Goal: Transaction & Acquisition: Purchase product/service

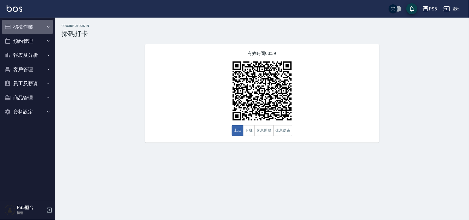
click at [21, 26] on button "櫃檯作業" at bounding box center [27, 27] width 51 height 14
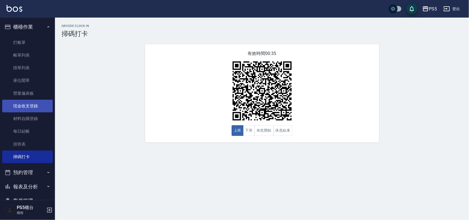
click at [19, 103] on link "現金收支登錄" at bounding box center [27, 106] width 51 height 13
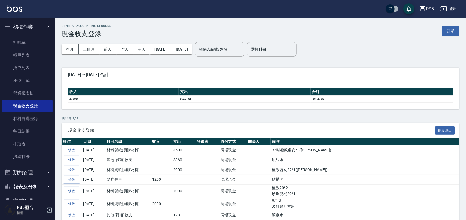
click at [445, 30] on button "新增" at bounding box center [451, 31] width 18 height 10
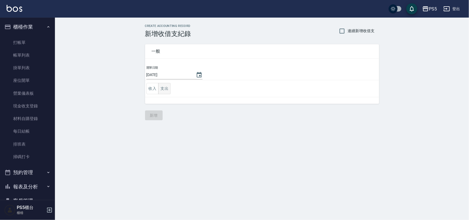
click at [163, 85] on button "支出" at bounding box center [164, 88] width 12 height 11
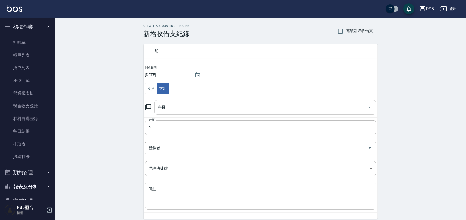
click at [165, 105] on div "科目 科目" at bounding box center [265, 107] width 222 height 15
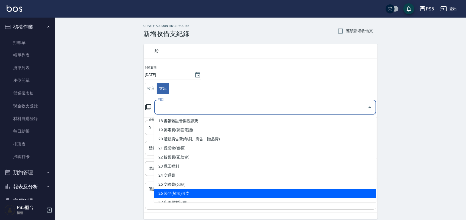
scroll to position [158, 0]
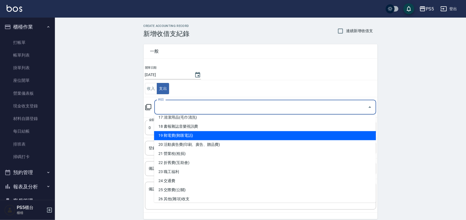
click at [204, 132] on li "19 郵電費(郵匯電話)" at bounding box center [265, 135] width 222 height 9
type input "19 郵電費(郵匯電話)"
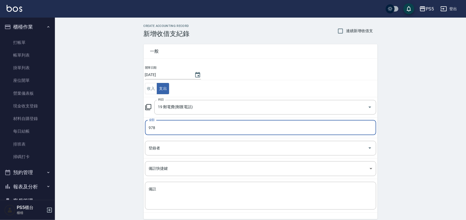
type input "978"
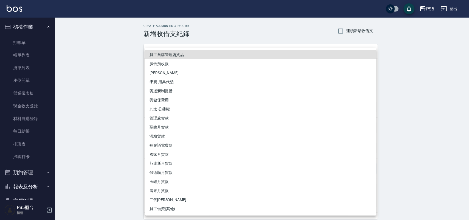
click at [103, 167] on div at bounding box center [234, 110] width 469 height 220
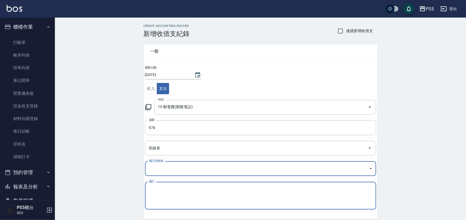
click at [169, 188] on textarea "備註" at bounding box center [261, 195] width 224 height 19
type textarea "2"
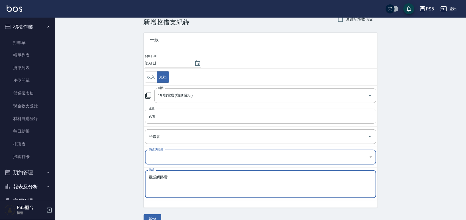
scroll to position [23, 0]
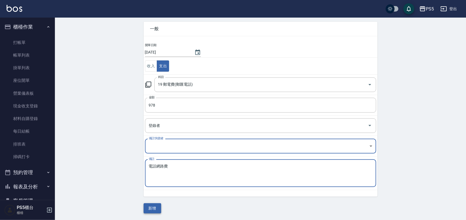
type textarea "電話網路費"
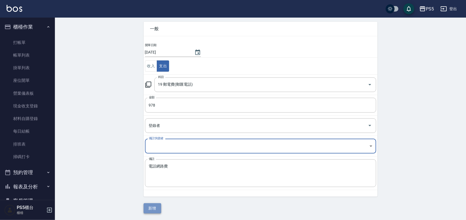
click at [155, 204] on button "新增" at bounding box center [153, 208] width 18 height 10
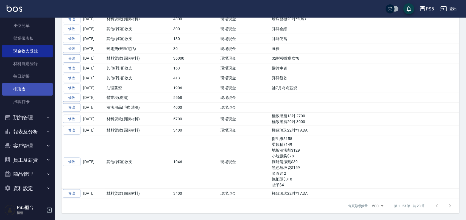
scroll to position [57, 0]
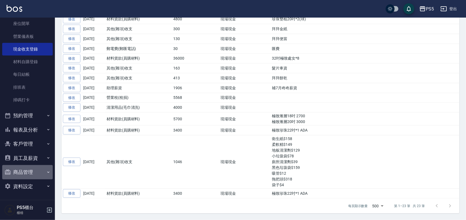
click at [35, 169] on button "商品管理" at bounding box center [27, 172] width 51 height 14
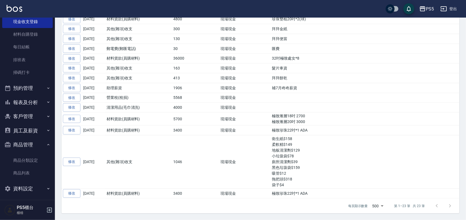
scroll to position [86, 0]
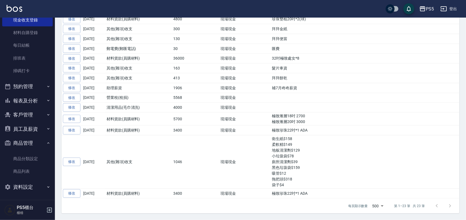
click at [10, 141] on icon "button" at bounding box center [7, 143] width 7 height 7
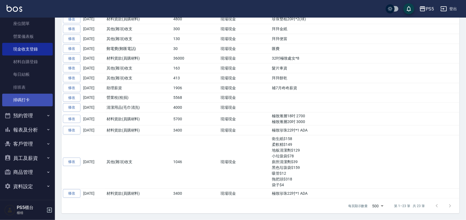
scroll to position [57, 0]
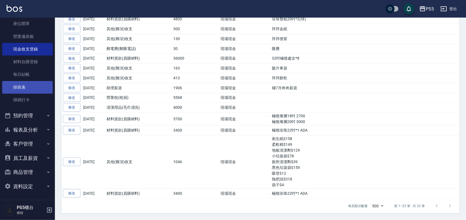
click at [25, 86] on link "排班表" at bounding box center [27, 87] width 51 height 13
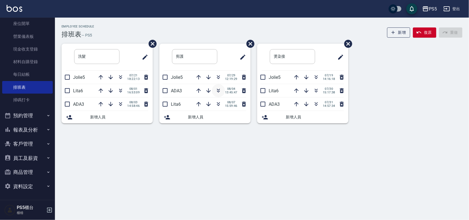
click at [217, 91] on icon "button" at bounding box center [218, 92] width 3 height 2
click at [120, 91] on icon "button" at bounding box center [120, 90] width 3 height 2
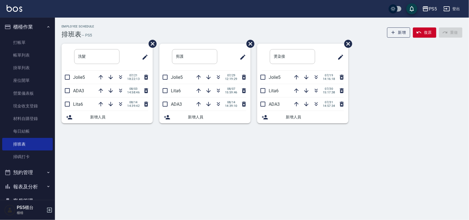
click at [26, 36] on ul "打帳單 帳單列表 掛單列表 座位開單 營業儀表板 現金收支登錄 材料自購登錄 每日結帳 排班表 掃碼打卡" at bounding box center [27, 100] width 51 height 132
click at [28, 40] on link "打帳單" at bounding box center [27, 42] width 51 height 13
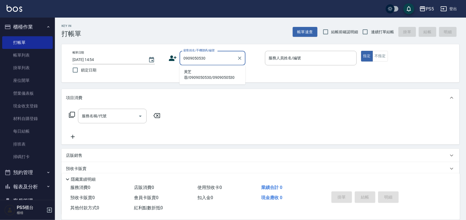
type input "黃芝蓉/0909050530/0909050530"
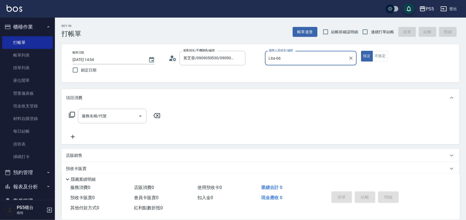
type input "Lita-6"
click at [361, 51] on button "指定" at bounding box center [367, 56] width 12 height 11
type button "true"
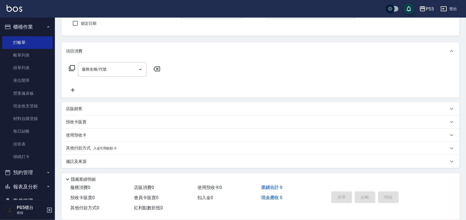
scroll to position [47, 0]
click at [81, 115] on div "預收卡販賣" at bounding box center [261, 121] width 398 height 13
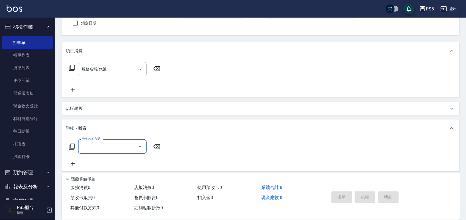
scroll to position [0, 0]
click at [84, 127] on p "預收卡販賣" at bounding box center [76, 129] width 21 height 6
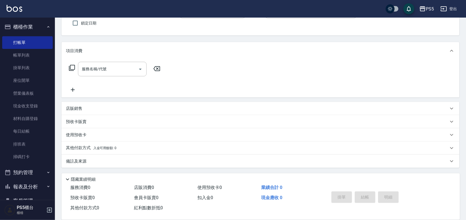
click at [84, 110] on div "店販銷售" at bounding box center [257, 109] width 383 height 6
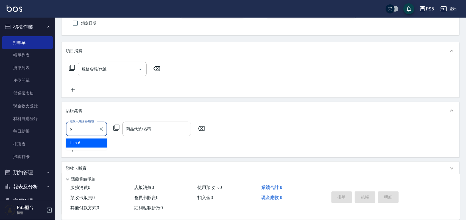
type input "Lita-6"
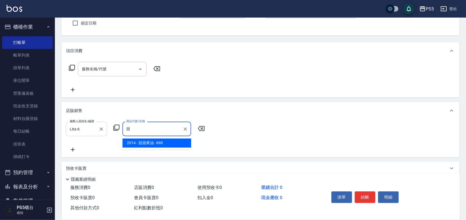
type input "甜蘋果油"
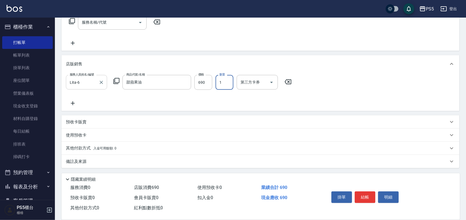
scroll to position [94, 0]
click at [82, 147] on p "其他付款方式 入金可用餘額: 0" at bounding box center [91, 148] width 51 height 6
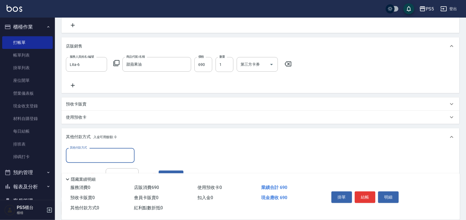
scroll to position [128, 0]
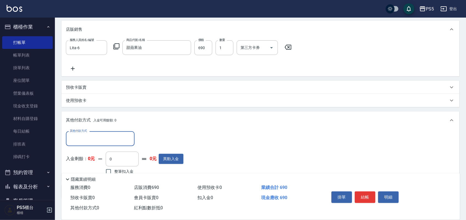
click at [85, 141] on input "其他付款方式" at bounding box center [100, 139] width 64 height 10
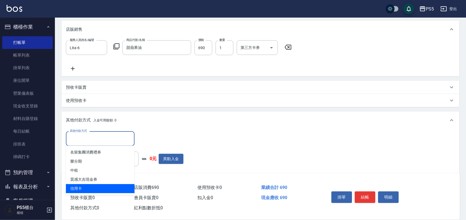
drag, startPoint x: 88, startPoint y: 191, endPoint x: 85, endPoint y: 194, distance: 4.1
click at [86, 194] on ul "名留集團消費禮券 樂分期 中租 質感大吉現金券 信用卡" at bounding box center [100, 171] width 69 height 50
click at [86, 188] on span "信用卡" at bounding box center [100, 188] width 69 height 9
type input "信用卡"
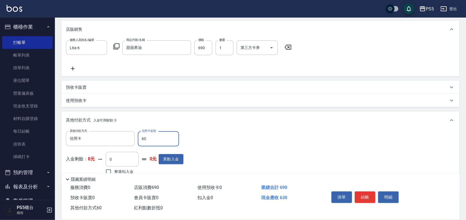
type input "690"
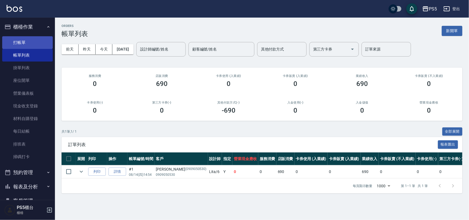
click at [19, 40] on link "打帳單" at bounding box center [27, 42] width 51 height 13
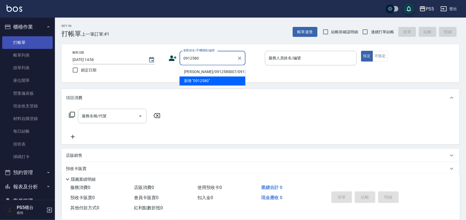
type input "林愷螢/0912580007/0912580007"
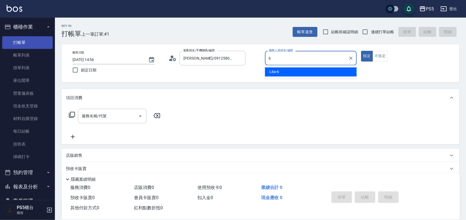
type input "Lita-6"
type button "true"
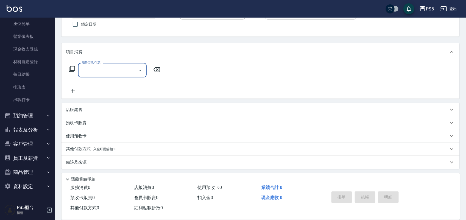
scroll to position [47, 0]
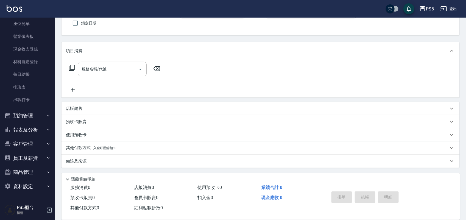
click at [80, 107] on p "店販銷售" at bounding box center [74, 109] width 16 height 6
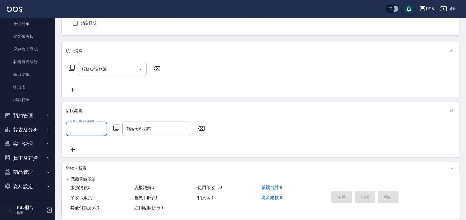
scroll to position [0, 0]
type input "Lita-6"
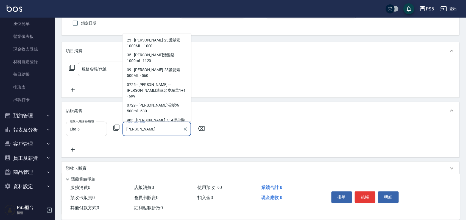
type input "華旭"
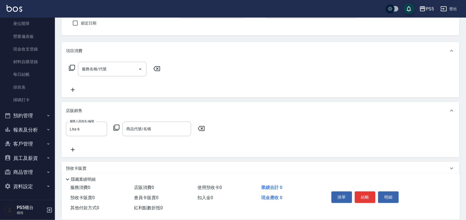
click at [119, 126] on icon at bounding box center [116, 127] width 7 height 7
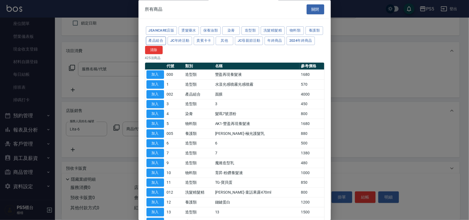
click at [166, 42] on button "產品組合" at bounding box center [156, 41] width 20 height 9
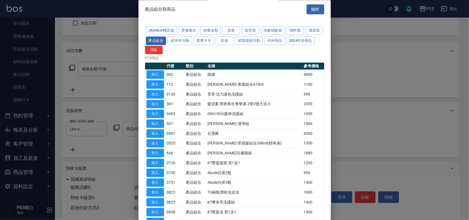
click at [374, 70] on div at bounding box center [234, 110] width 469 height 220
click at [305, 35] on button "養護類" at bounding box center [314, 31] width 18 height 9
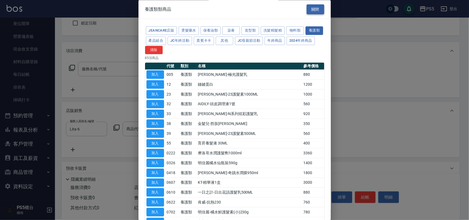
click at [318, 11] on button "關閉" at bounding box center [316, 9] width 18 height 10
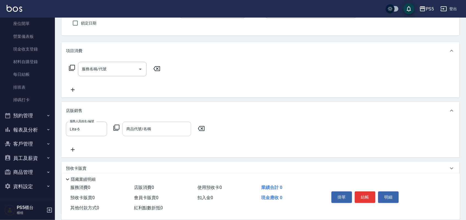
click at [145, 131] on div "商品代號/名稱 商品代號/名稱" at bounding box center [156, 129] width 69 height 15
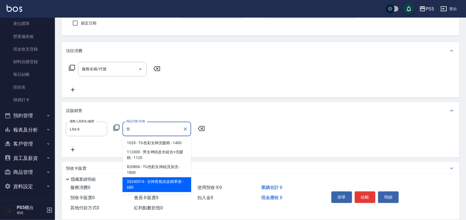
click at [167, 185] on span "20240316 - 女神香氛頭皮精華液 - 680" at bounding box center [156, 184] width 69 height 15
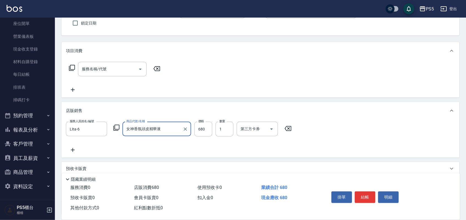
type input "女神香氛頭皮精華液"
click at [375, 88] on div "服務名稱/代號 服務名稱/代號" at bounding box center [261, 79] width 398 height 38
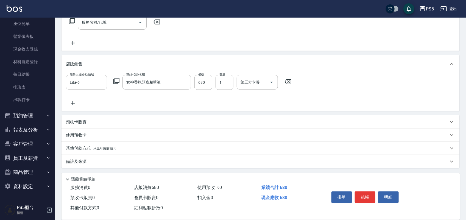
scroll to position [94, 0]
click at [97, 146] on span "入金可用餘額: 0" at bounding box center [104, 148] width 23 height 4
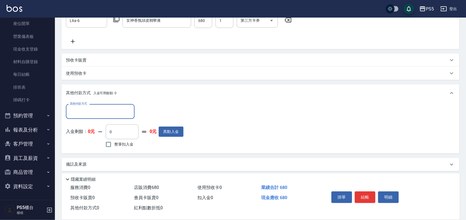
scroll to position [158, 0]
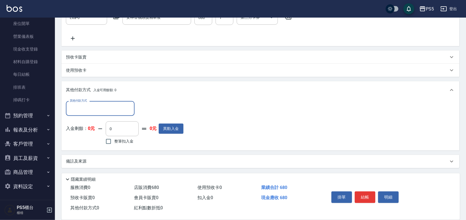
click at [109, 112] on input "其他付款方式" at bounding box center [100, 109] width 64 height 10
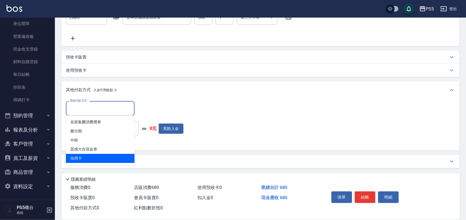
click at [103, 157] on span "信用卡" at bounding box center [100, 158] width 69 height 9
type input "信用卡"
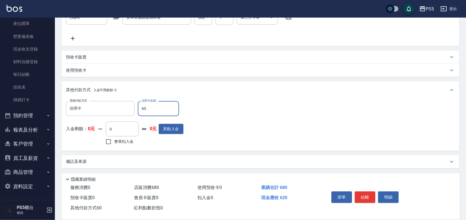
type input "680"
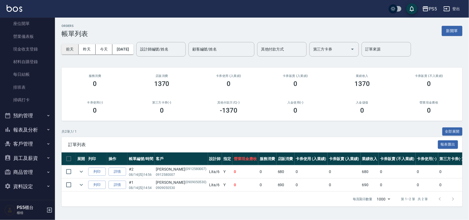
click at [75, 50] on button "前天" at bounding box center [70, 49] width 17 height 10
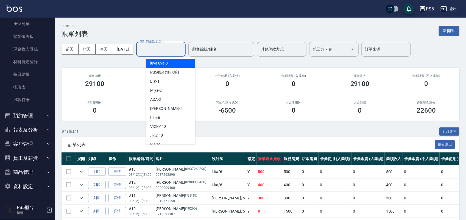
click at [166, 46] on div "設計師編號/姓名 設計師編號/姓名" at bounding box center [160, 49] width 49 height 15
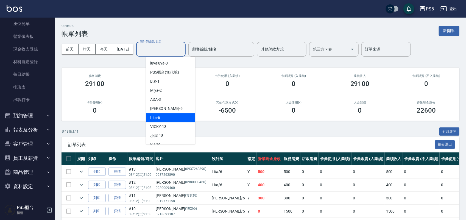
click at [175, 116] on div "Lita -6" at bounding box center [170, 117] width 49 height 9
type input "Lita-6"
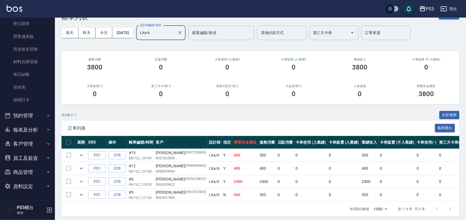
scroll to position [25, 0]
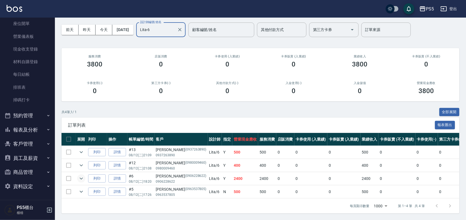
click at [82, 175] on icon "expand row" at bounding box center [81, 178] width 7 height 7
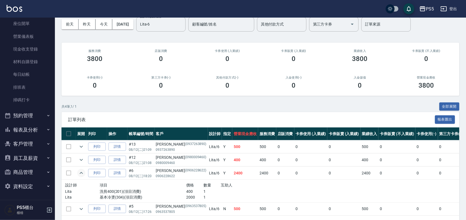
click at [164, 170] on div "廖柏瑄 (0906228622)" at bounding box center [181, 171] width 51 height 6
click at [185, 169] on p "(0906228622)" at bounding box center [195, 171] width 21 height 6
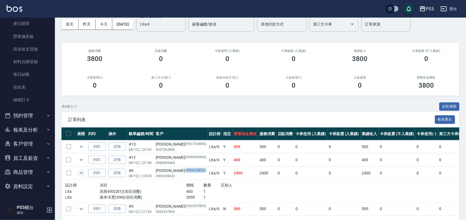
click at [185, 169] on p "(0906228622)" at bounding box center [195, 171] width 21 height 6
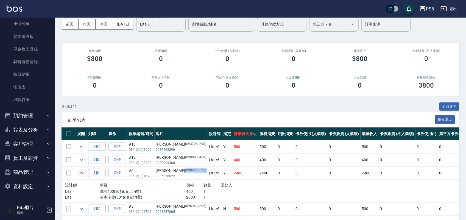
click at [185, 169] on p "(0906228622)" at bounding box center [195, 171] width 21 height 6
click at [185, 161] on p "0980009460" at bounding box center [181, 162] width 51 height 5
click at [185, 169] on p "(0906228622)" at bounding box center [195, 171] width 21 height 6
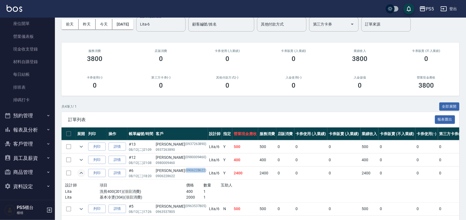
click at [185, 169] on p "(0906228622)" at bounding box center [195, 171] width 21 height 6
copy p "0906228622"
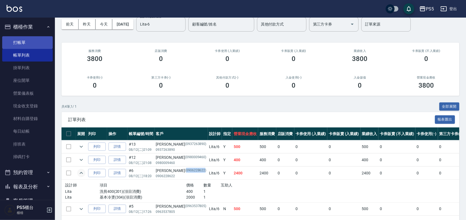
click at [32, 39] on link "打帳單" at bounding box center [27, 42] width 51 height 13
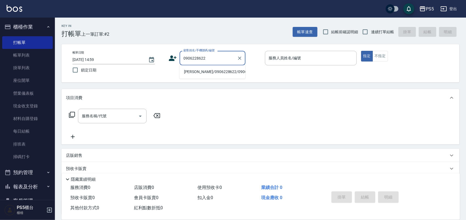
click at [200, 76] on li "廖柏瑄/0906228622/0906228622" at bounding box center [213, 72] width 66 height 9
type input "廖柏瑄/0906228622/0906228622"
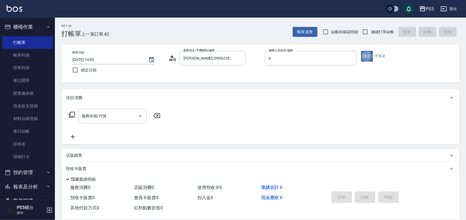
type input "Lita-6"
type button "true"
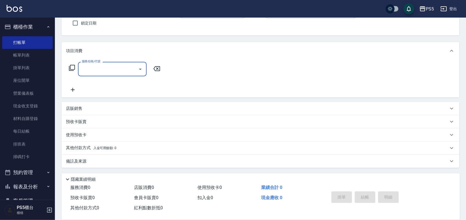
click at [85, 107] on div "店販銷售" at bounding box center [257, 109] width 383 height 6
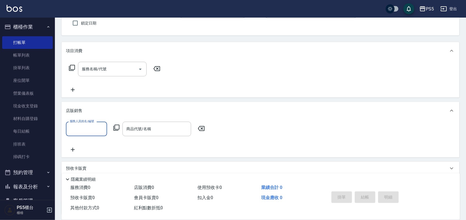
scroll to position [0, 0]
type input "Lita-6"
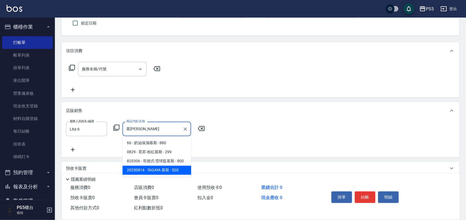
click at [158, 170] on span "20250814 - TAGAYA 慕斯 - 520" at bounding box center [156, 170] width 69 height 9
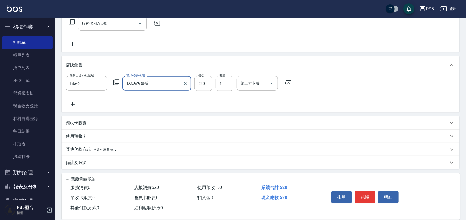
scroll to position [94, 0]
type input "TAGAYA 慕斯"
click at [83, 147] on p "其他付款方式 入金可用餘額: 0" at bounding box center [91, 148] width 51 height 6
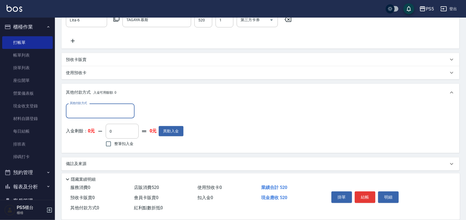
scroll to position [158, 0]
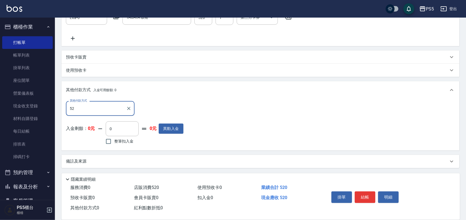
type input "5"
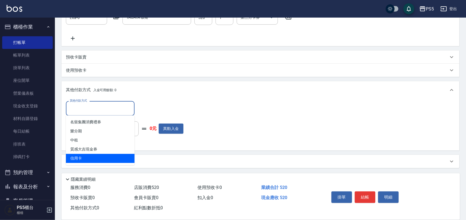
type input "信用卡"
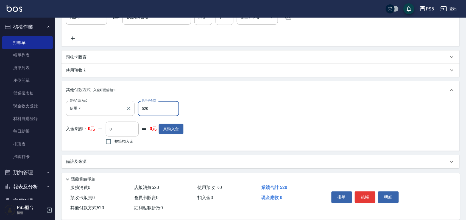
type input "520"
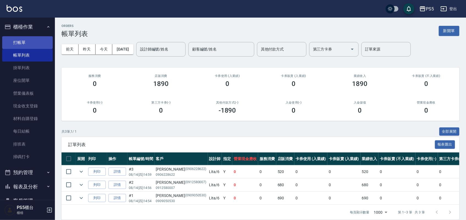
click at [37, 43] on link "打帳單" at bounding box center [27, 42] width 51 height 13
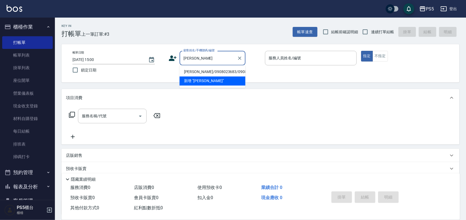
type input "蕭仲緯/0908023683/0908023683"
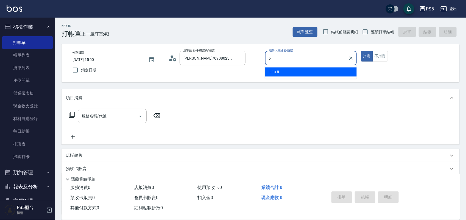
type input "Lita-6"
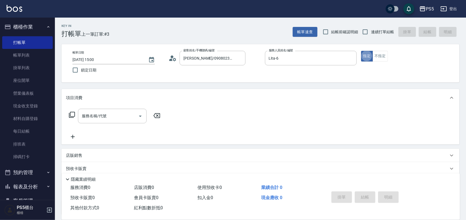
type button "true"
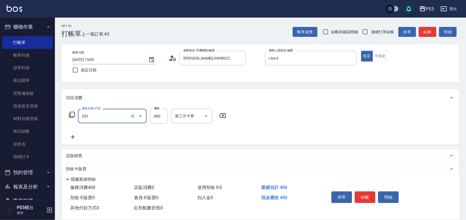
type input "洗剪400(201)"
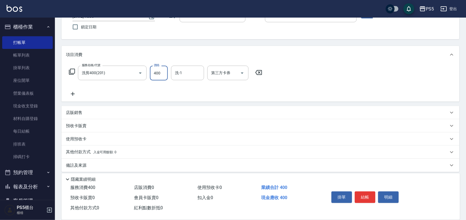
scroll to position [47, 0]
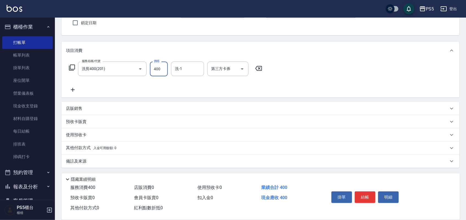
click at [98, 148] on span "入金可用餘額: 0" at bounding box center [104, 148] width 23 height 4
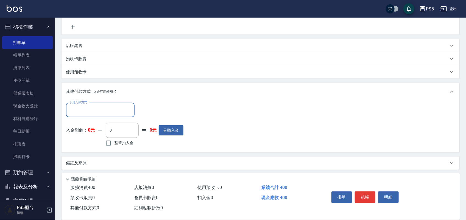
scroll to position [112, 0]
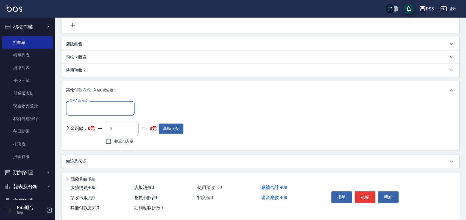
click at [93, 112] on input "其他付款方式" at bounding box center [100, 109] width 64 height 10
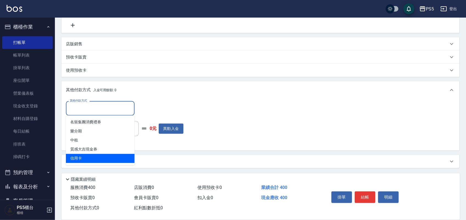
click at [92, 158] on span "信用卡" at bounding box center [100, 158] width 69 height 9
type input "信用卡"
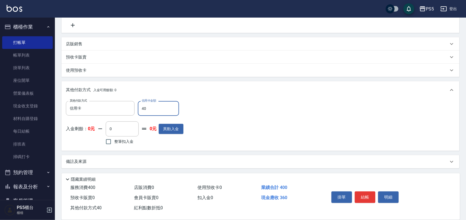
type input "400"
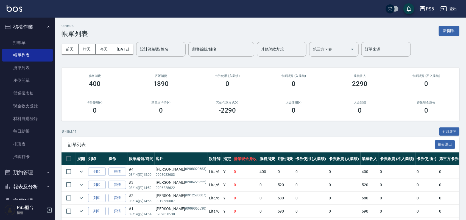
click at [159, 174] on p "0908023683" at bounding box center [181, 174] width 51 height 5
copy p "0908023683"
click at [6, 42] on link "打帳單" at bounding box center [27, 42] width 51 height 13
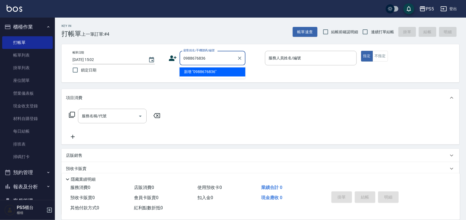
click at [202, 72] on li "新增 "0988676836"" at bounding box center [213, 72] width 66 height 9
type input "0988676836"
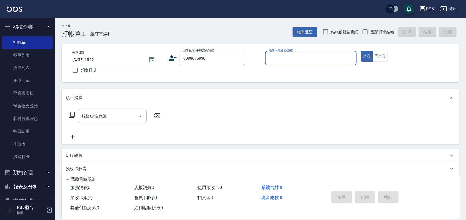
click at [169, 61] on icon at bounding box center [173, 58] width 8 height 8
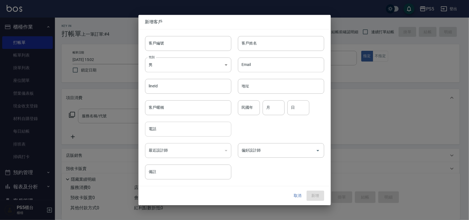
type input "0988676836"
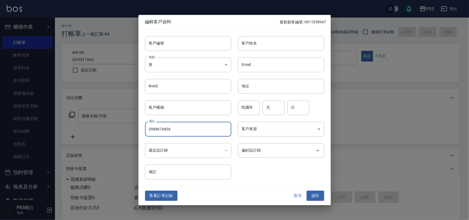
click at [180, 127] on input "0988676836" at bounding box center [188, 129] width 86 height 15
click at [160, 48] on input "客戶編號" at bounding box center [188, 43] width 86 height 15
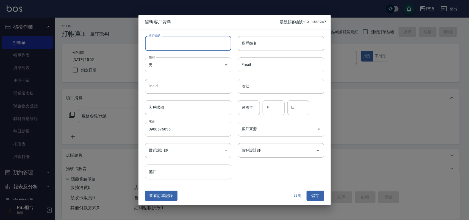
paste input "0988676836"
type input "0988676836"
click at [268, 44] on input "客戶姓名" at bounding box center [281, 43] width 86 height 15
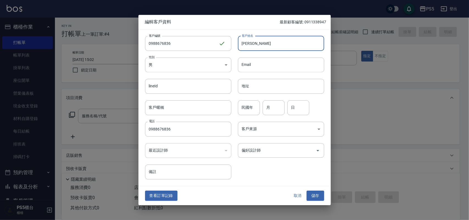
type input "梁嘉珍"
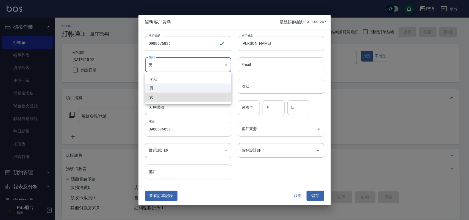
type input "FEMALE"
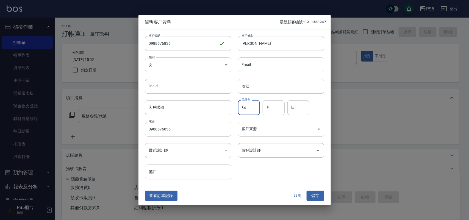
type input "84"
type input "8"
type input "13"
click at [307, 191] on button "儲存" at bounding box center [316, 196] width 18 height 10
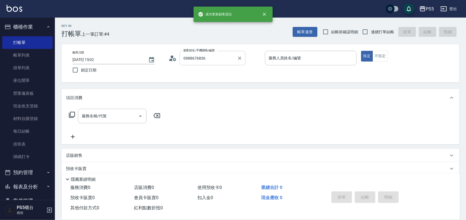
click at [220, 59] on input "0988676836" at bounding box center [208, 58] width 53 height 10
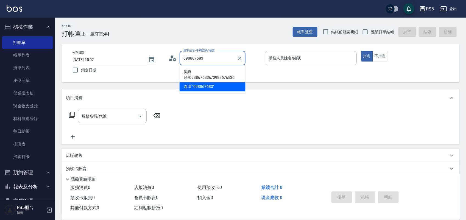
type input "梁嘉珍/0988676836/0988676836"
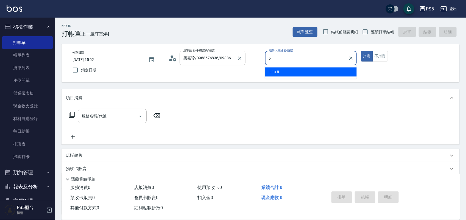
type input "Lita-6"
type button "true"
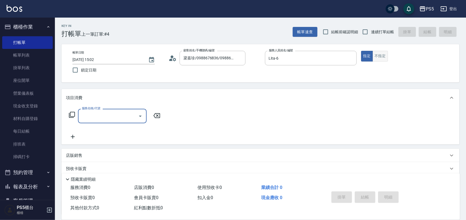
click at [384, 57] on button "不指定" at bounding box center [380, 56] width 15 height 11
click at [93, 124] on div "服務名稱/代號 服務名稱/代號" at bounding box center [115, 124] width 98 height 31
click at [94, 116] on div "服務名稱/代號 服務名稱/代號" at bounding box center [112, 116] width 69 height 15
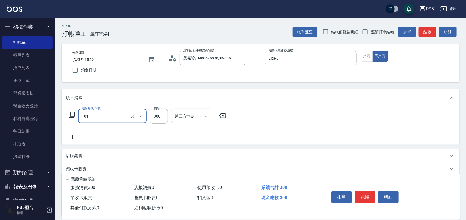
type input "洗髮(101)"
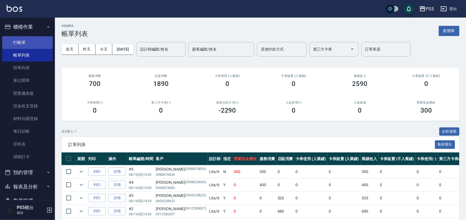
click at [14, 43] on link "打帳單" at bounding box center [27, 42] width 51 height 13
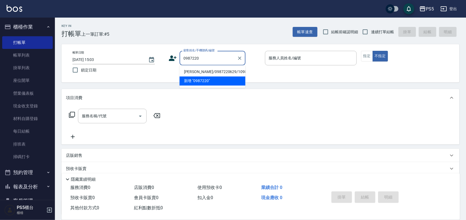
type input "0987220"
type input "王昱翔/0967220154/0967220154"
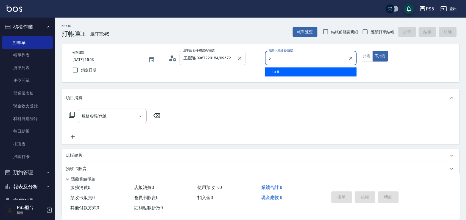
type input "Lita-6"
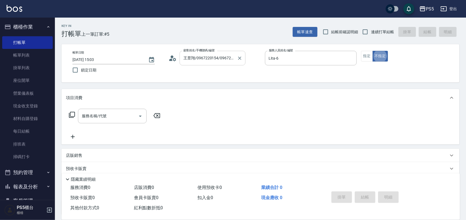
type button "false"
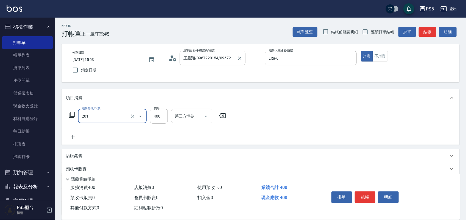
type input "洗剪400(201)"
type input "500"
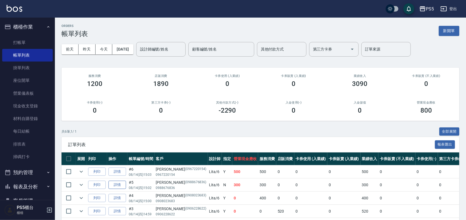
click at [116, 182] on link "詳情" at bounding box center [117, 185] width 18 height 9
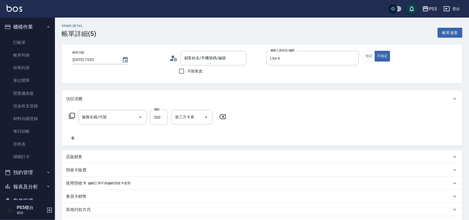
type input "2025/08/14 15:02"
type input "Lita-6"
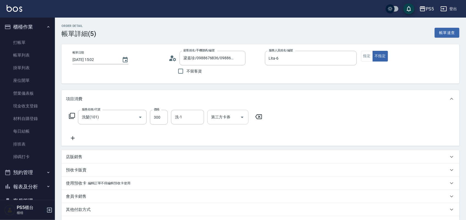
type input "梁嘉珍/0988676836/0988676836"
type input "洗髮(101)"
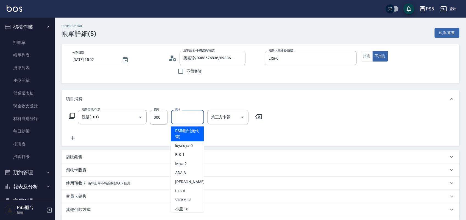
click at [174, 120] on input "洗-1" at bounding box center [188, 117] width 28 height 10
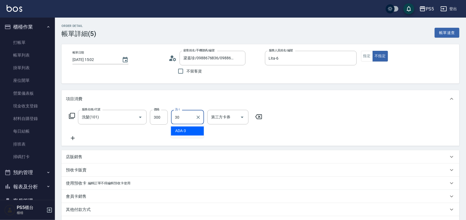
type input "咚咚-30"
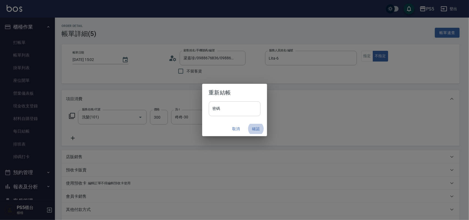
click at [224, 109] on input "密碼" at bounding box center [235, 108] width 52 height 15
type input "****"
click at [253, 129] on button "確認" at bounding box center [256, 129] width 18 height 10
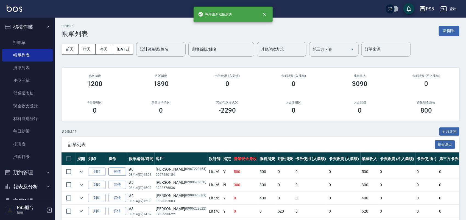
click at [116, 173] on link "詳情" at bounding box center [117, 172] width 18 height 9
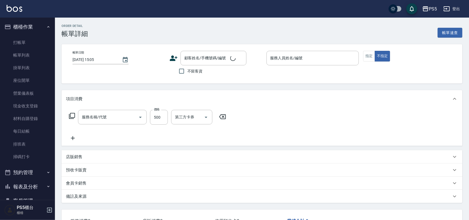
type input "2025/08/14 15:03"
type input "Lita-6"
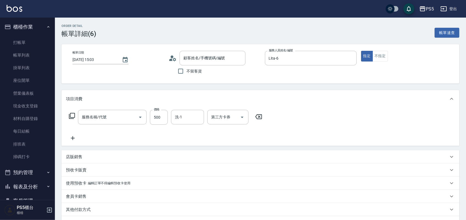
type input "洗剪400(201)"
type input "王昱翔/0967220154/0967220154"
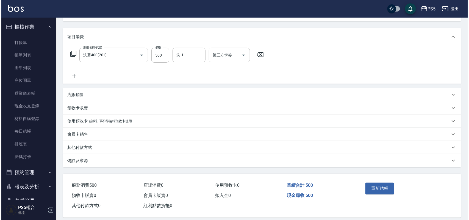
scroll to position [68, 0]
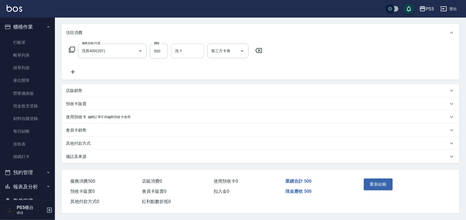
click at [191, 49] on input "洗-1" at bounding box center [188, 51] width 28 height 10
type input "咚咚-30"
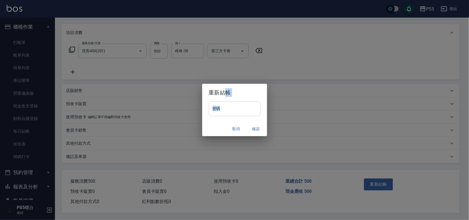
click at [225, 101] on div "重新結帳 密碼 密碼 取消 確認" at bounding box center [234, 110] width 65 height 52
click at [225, 109] on input "密碼" at bounding box center [235, 108] width 52 height 15
type input "****"
click at [254, 126] on button "確認" at bounding box center [256, 129] width 18 height 10
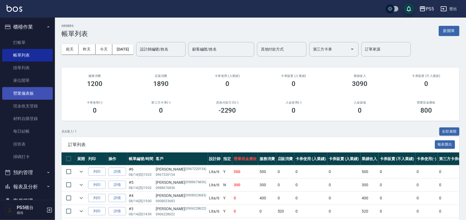
scroll to position [34, 0]
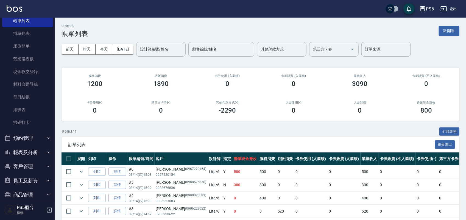
click at [34, 150] on button "報表及分析" at bounding box center [27, 152] width 51 height 14
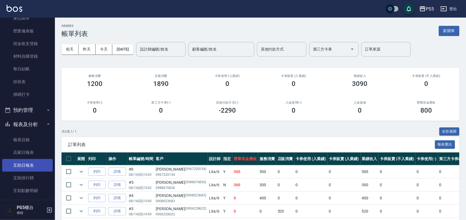
scroll to position [137, 0]
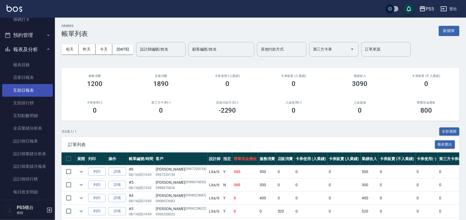
click at [35, 90] on link "互助日報表" at bounding box center [27, 90] width 51 height 13
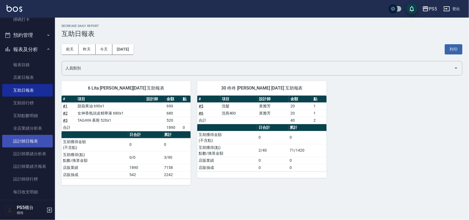
click at [40, 138] on link "設計師日報表" at bounding box center [27, 141] width 51 height 13
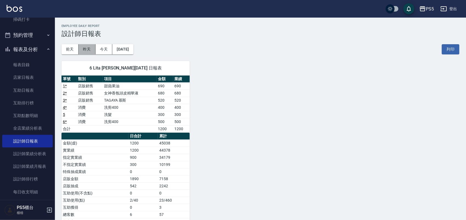
click at [85, 48] on button "昨天" at bounding box center [87, 49] width 17 height 10
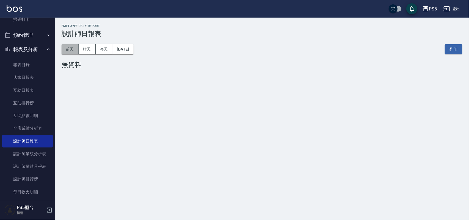
click at [75, 48] on button "前天" at bounding box center [70, 49] width 17 height 10
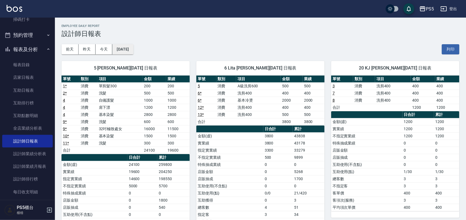
click at [115, 47] on button "2025/08/12" at bounding box center [122, 49] width 21 height 10
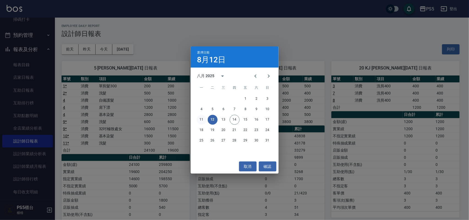
click at [200, 117] on button "11" at bounding box center [202, 120] width 10 height 10
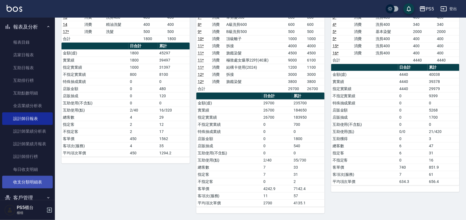
scroll to position [172, 0]
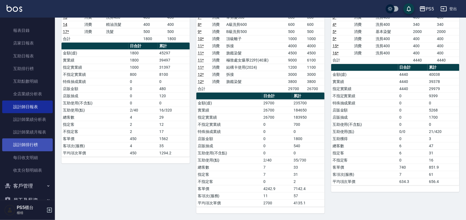
click at [31, 149] on link "設計師排行榜" at bounding box center [27, 144] width 51 height 13
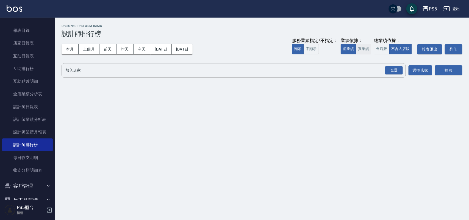
click at [368, 48] on button "實業績" at bounding box center [363, 49] width 15 height 11
click at [392, 73] on div "全選" at bounding box center [394, 70] width 18 height 9
click at [444, 69] on button "搜尋" at bounding box center [448, 71] width 27 height 10
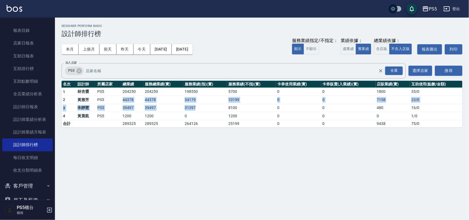
drag, startPoint x: 120, startPoint y: 98, endPoint x: 209, endPoint y: 109, distance: 89.3
click at [209, 109] on tbody "1 林杏霞 PS5 204250 204250 198550 5700 0 0 1800 35 / 0 2 黃雅芳 PS5 44378 44378 34179…" at bounding box center [262, 108] width 401 height 40
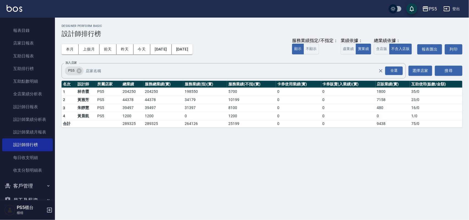
click at [238, 176] on div "PS5 2025-08-01 - 2025-08-14 設計師排行榜 列印時間： 2025-08-14-15:06 Designer Perform Basi…" at bounding box center [234, 110] width 469 height 220
drag, startPoint x: 422, startPoint y: 98, endPoint x: 297, endPoint y: 97, distance: 125.2
click at [297, 97] on tr "2 黃雅芳 PS5 44378 44378 34179 10199 0 0 7158 23 / 0" at bounding box center [262, 100] width 401 height 8
click at [324, 174] on div "PS5 2025-08-01 - 2025-08-14 設計師排行榜 列印時間： 2025-08-14-15:06 Designer Perform Basi…" at bounding box center [234, 110] width 469 height 220
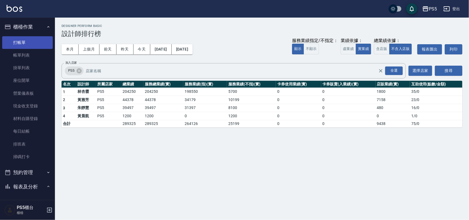
click at [17, 41] on link "打帳單" at bounding box center [27, 42] width 51 height 13
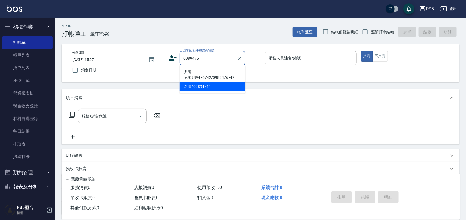
click at [227, 73] on li "尹龍兒/0989476742/0989476742" at bounding box center [213, 75] width 66 height 15
type input "尹龍兒/0989476742/0989476742"
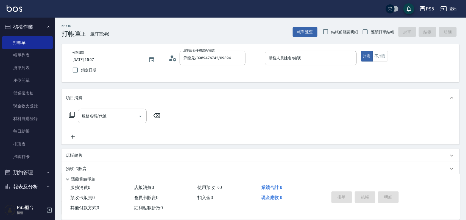
click at [171, 59] on icon at bounding box center [170, 59] width 3 height 2
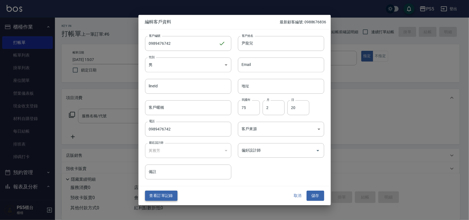
click at [157, 193] on button "查看訂單記錄" at bounding box center [161, 196] width 32 height 10
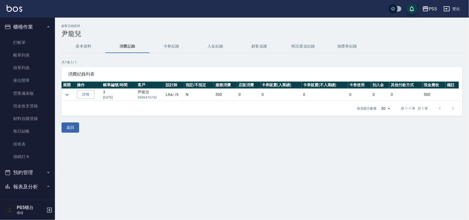
click at [90, 45] on button "基本資料" at bounding box center [84, 46] width 44 height 13
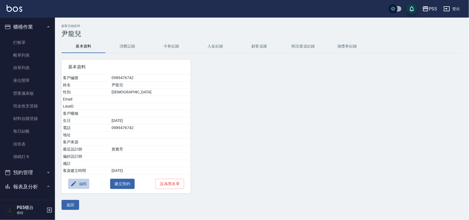
click at [73, 182] on icon "button" at bounding box center [73, 183] width 7 height 7
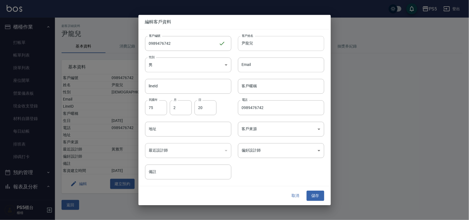
click at [266, 42] on input "尹龍兒" at bounding box center [281, 43] width 86 height 15
type input "龍馮雲"
click at [314, 191] on button "儲存" at bounding box center [316, 196] width 18 height 10
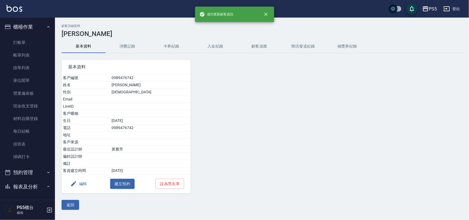
click at [113, 46] on button "消費記錄" at bounding box center [127, 46] width 44 height 13
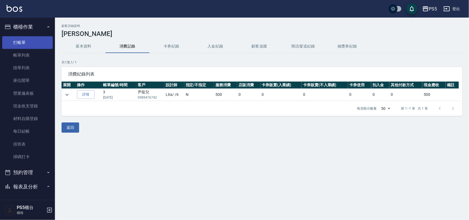
click at [19, 44] on link "打帳單" at bounding box center [27, 42] width 51 height 13
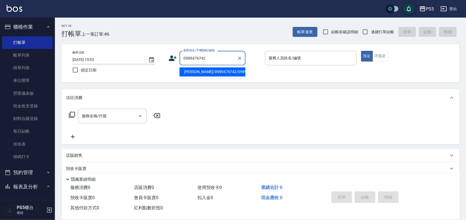
type input "龍馮雲/0989476742/0989476742"
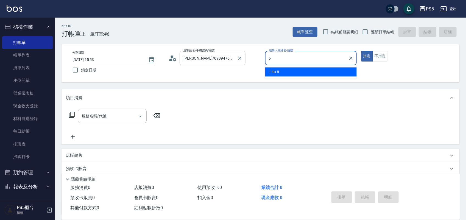
type input "Lita-6"
type button "true"
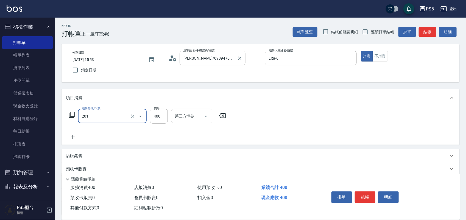
type input "洗剪400(201)"
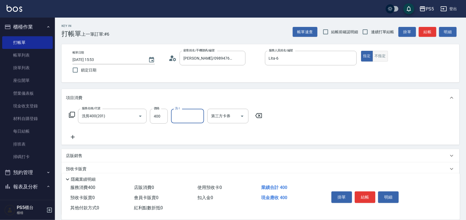
click at [381, 57] on button "不指定" at bounding box center [380, 56] width 15 height 11
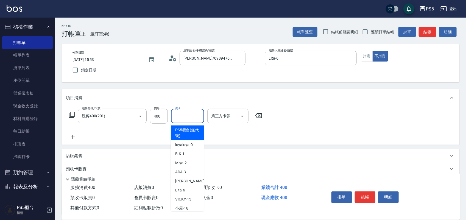
click at [183, 111] on input "洗-1" at bounding box center [188, 116] width 28 height 10
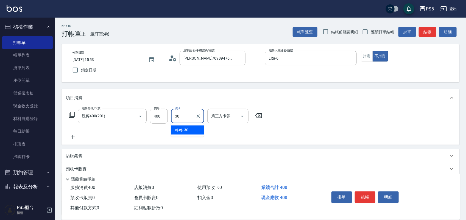
type input "咚咚-30"
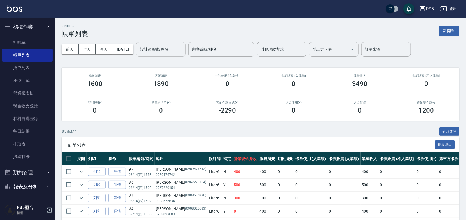
click at [173, 50] on input "設計師編號/姓名" at bounding box center [161, 49] width 44 height 10
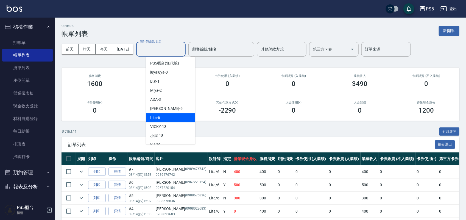
click at [173, 120] on div "Lita -6" at bounding box center [170, 117] width 49 height 9
type input "Lita-6"
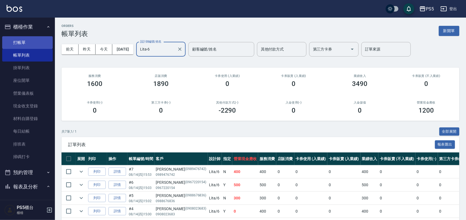
click at [23, 38] on link "打帳單" at bounding box center [27, 42] width 51 height 13
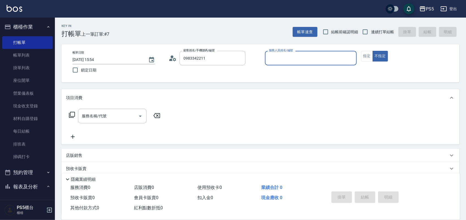
type input "陳玥伶/0983342211/0983342211"
type input "Lita-6"
click at [373, 51] on button "不指定" at bounding box center [380, 56] width 15 height 11
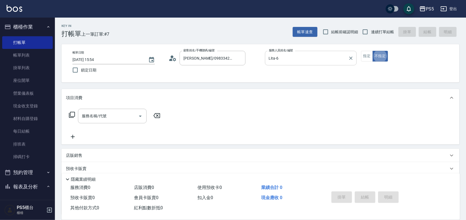
type button "false"
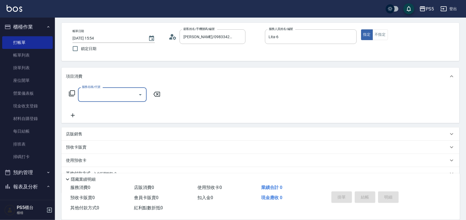
scroll to position [47, 0]
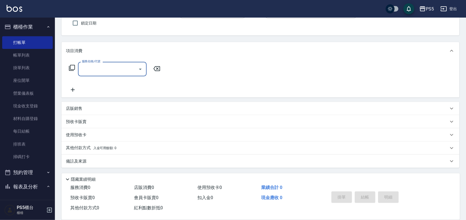
click at [122, 106] on div "店販銷售" at bounding box center [257, 109] width 383 height 6
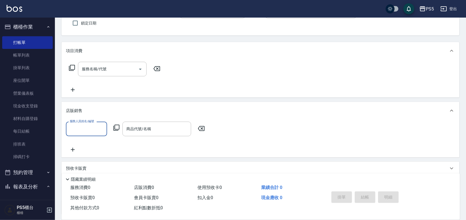
scroll to position [0, 0]
click at [91, 127] on input "服務人員姓名/編號" at bounding box center [86, 129] width 36 height 10
type input "Lita-6"
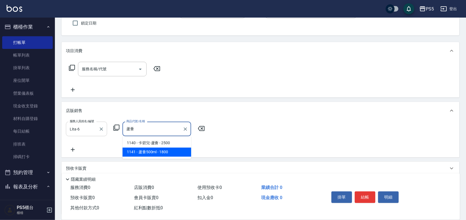
type input "蘆薈500ml"
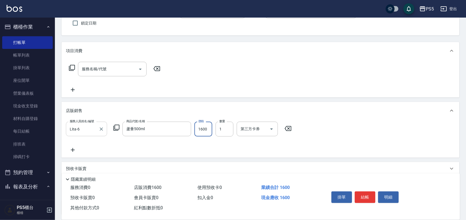
type input "1600"
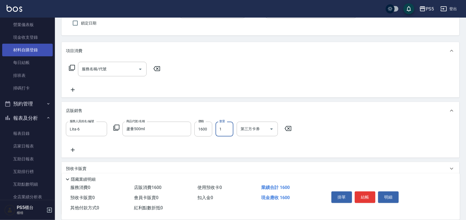
scroll to position [103, 0]
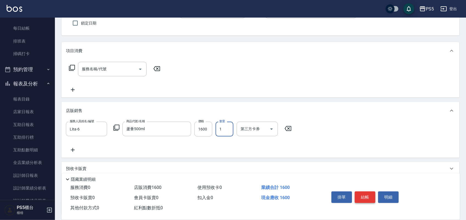
click at [363, 192] on button "結帳" at bounding box center [365, 197] width 21 height 12
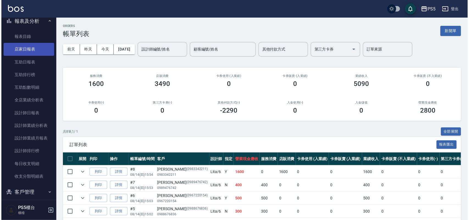
scroll to position [172, 0]
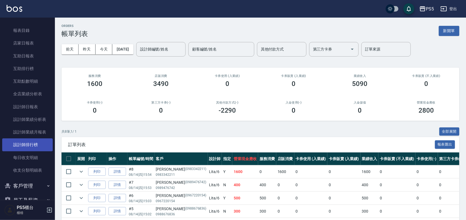
click at [28, 142] on link "設計師排行榜" at bounding box center [27, 144] width 51 height 13
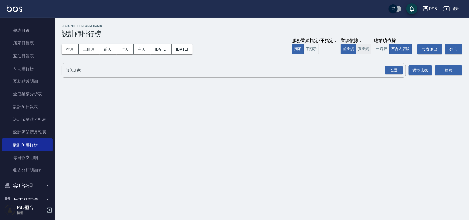
click at [364, 50] on button "實業績" at bounding box center [363, 49] width 15 height 11
click at [389, 72] on div "全選" at bounding box center [394, 70] width 18 height 9
click at [457, 68] on button "搜尋" at bounding box center [448, 71] width 27 height 10
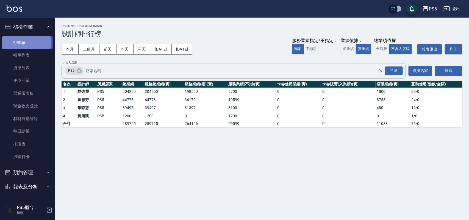
click at [22, 42] on link "打帳單" at bounding box center [27, 42] width 51 height 13
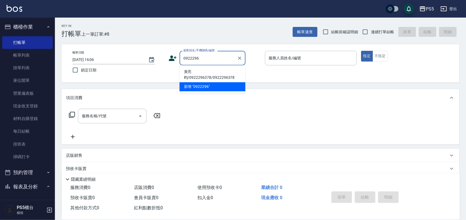
drag, startPoint x: 224, startPoint y: 74, endPoint x: 227, endPoint y: 71, distance: 3.9
click at [225, 74] on li "黃亮昀/0922296378/0922296378" at bounding box center [213, 75] width 66 height 15
type input "黃亮昀/0922296378/0922296378"
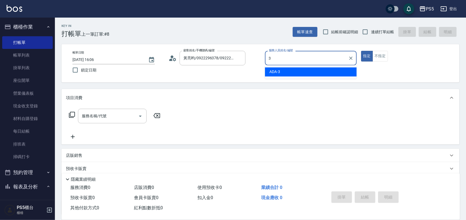
type input "ADA-3"
type button "true"
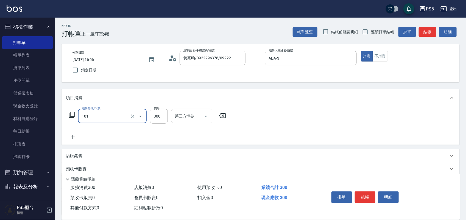
type input "洗髮(101)"
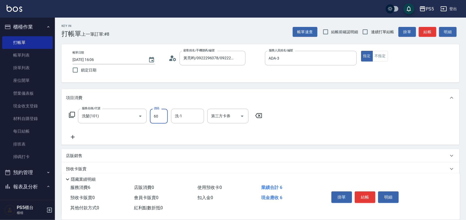
type input "600"
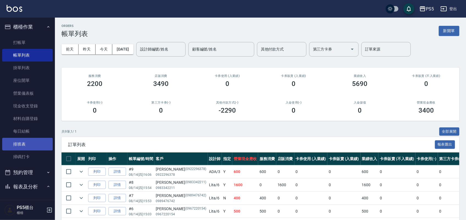
click at [30, 142] on link "排班表" at bounding box center [27, 144] width 51 height 13
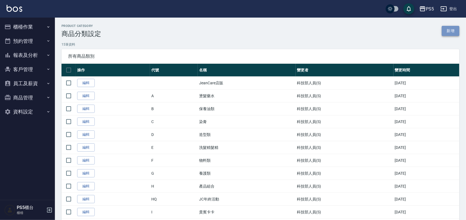
click at [450, 30] on link "新增" at bounding box center [451, 31] width 18 height 10
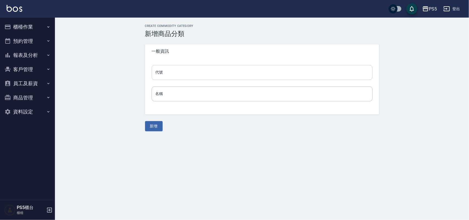
click at [172, 73] on input "代號" at bounding box center [262, 72] width 221 height 15
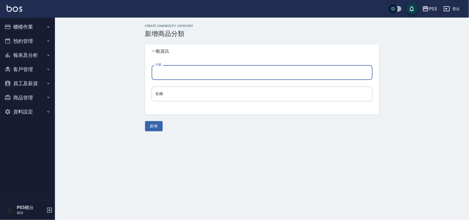
click at [120, 66] on div "Create Commodity Category 新增商品分類 一般資訊 代號 代號 名稱 名稱 新增" at bounding box center [262, 78] width 414 height 120
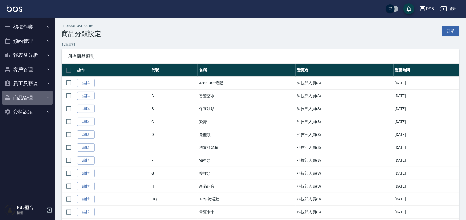
click at [29, 92] on button "商品管理" at bounding box center [27, 98] width 51 height 14
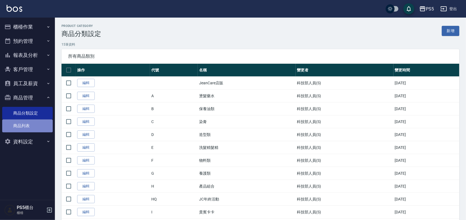
click at [28, 126] on link "商品列表" at bounding box center [27, 125] width 51 height 13
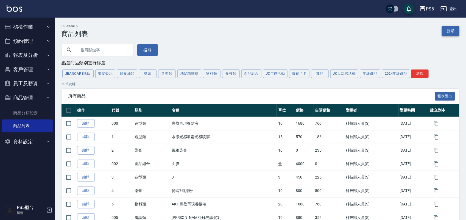
click at [447, 26] on link "新增" at bounding box center [451, 31] width 18 height 10
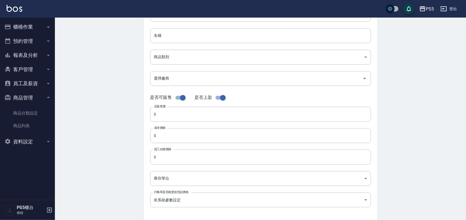
scroll to position [69, 0]
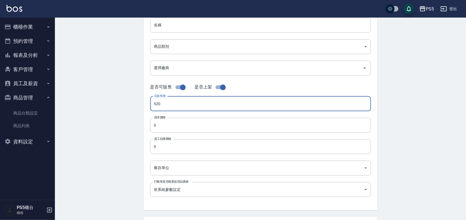
type input "520"
click at [133, 100] on div "Create Product 新增商品 一般資訊 代號 代號 名稱 名稱 商品類別 ​ 商品類別 選擇廠商 選擇廠商 是否可販售 是否上架 店販售價 52…" at bounding box center [260, 129] width 411 height 361
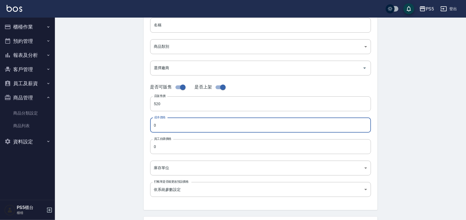
click at [166, 124] on input "0" at bounding box center [260, 125] width 221 height 15
click at [100, 128] on div "Create Product 新增商品 一般資訊 代號 代號 名稱 名稱 商品類別 ​ 商品類別 選擇廠商 選擇廠商 是否可販售 是否上架 店販售價 52…" at bounding box center [260, 129] width 411 height 361
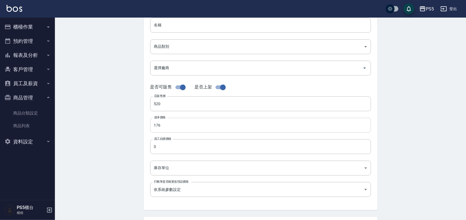
click at [171, 123] on input "176" at bounding box center [260, 125] width 221 height 15
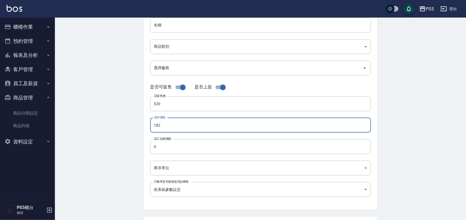
type input "182"
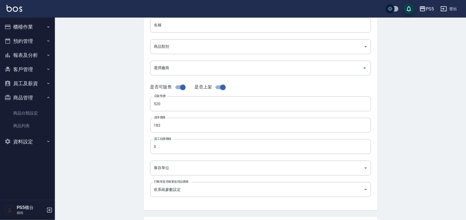
click at [86, 103] on div "Create Product 新增商品 一般資訊 代號 代號 名稱 名稱 商品類別 ​ 商品類別 選擇廠商 選擇廠商 是否可販售 是否上架 店販售價 52…" at bounding box center [260, 129] width 411 height 361
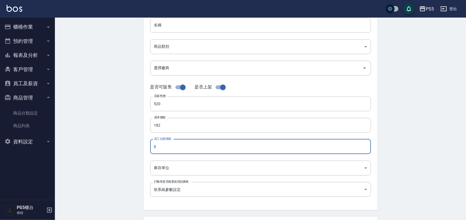
click at [158, 148] on input "0" at bounding box center [260, 146] width 221 height 15
type input "182"
click at [102, 120] on div "Create Product 新增商品 一般資訊 代號 代號 名稱 名稱 商品類別 ​ 商品類別 選擇廠商 選擇廠商 是否可販售 是否上架 店販售價 52…" at bounding box center [260, 129] width 411 height 361
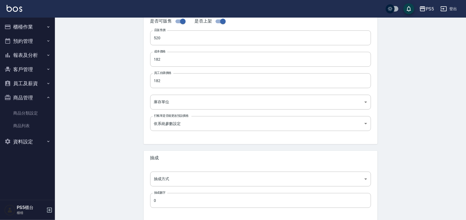
scroll to position [137, 0]
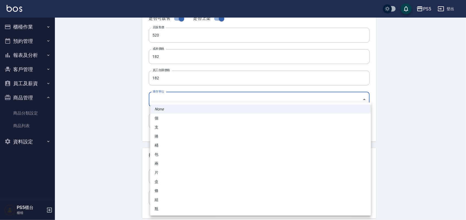
click at [168, 99] on body "PS5 登出 櫃檯作業 打帳單 帳單列表 掛單列表 座位開單 營業儀表板 現金收支登錄 材料自購登錄 每日結帳 排班表 掃碼打卡 預約管理 預約管理 單日預約…" at bounding box center [233, 52] width 466 height 379
click at [160, 206] on li "瓶" at bounding box center [260, 208] width 221 height 9
type input "瓶"
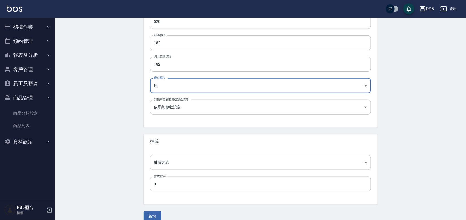
scroll to position [158, 0]
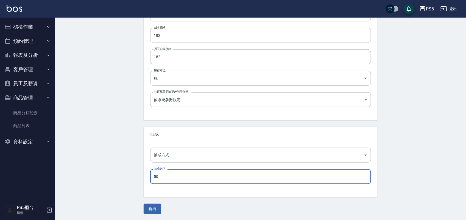
type input "50"
click at [124, 116] on div "Create Product 新增商品 一般資訊 代號 代號 名稱 名稱 商品類別 ​ 商品類別 選擇廠商 選擇廠商 是否可販售 是否上架 店販售價 52…" at bounding box center [260, 39] width 411 height 361
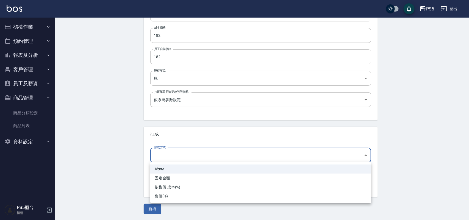
click at [168, 154] on body "PS5 登出 櫃檯作業 打帳單 帳單列表 掛單列表 座位開單 營業儀表板 現金收支登錄 材料自購登錄 每日結帳 排班表 掃碼打卡 預約管理 預約管理 單日預約…" at bounding box center [234, 31] width 469 height 379
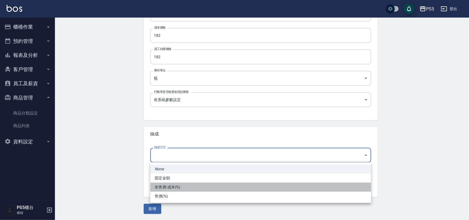
click at [171, 186] on li "依售價-成本(%)" at bounding box center [260, 187] width 221 height 9
type input "byCost"
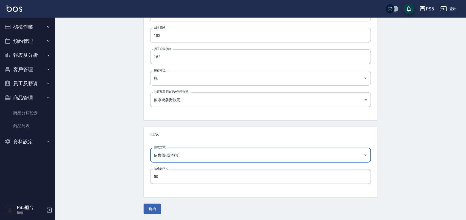
click at [115, 130] on div "Create Product 新增商品 一般資訊 代號 代號 名稱 名稱 商品類別 ​ 商品類別 選擇廠商 選擇廠商 是否可販售 是否上架 店販售價 52…" at bounding box center [260, 39] width 411 height 361
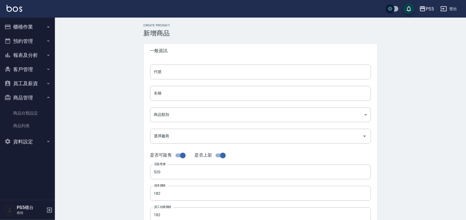
scroll to position [0, 0]
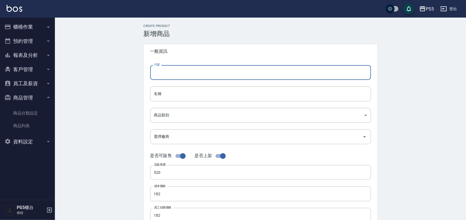
click at [173, 74] on input "代號" at bounding box center [260, 72] width 221 height 15
type input "20250814"
click at [168, 95] on input "名稱" at bounding box center [260, 94] width 221 height 15
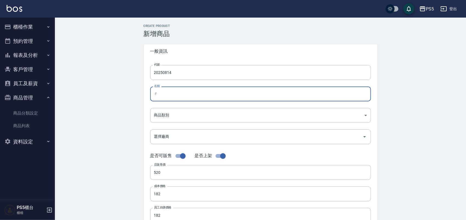
type input "ㄇ"
type input "t"
type input "TAGAYA 慕斯"
click at [124, 96] on div "Create Product 新增商品 一般資訊 代號 20250814 代號 名稱 TAGAYA 慕斯 名稱 商品類別 ​ 商品類別 選擇廠商 選擇廠商…" at bounding box center [260, 198] width 411 height 361
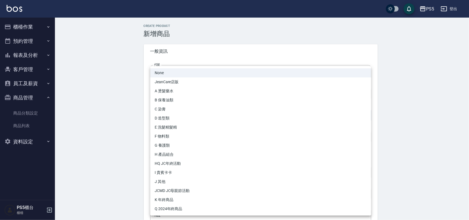
click at [168, 109] on body "PS5 登出 櫃檯作業 打帳單 帳單列表 掛單列表 座位開單 營業儀表板 現金收支登錄 材料自購登錄 每日結帳 排班表 掃碼打卡 預約管理 預約管理 單日預約…" at bounding box center [234, 189] width 469 height 379
click at [169, 116] on li "D 造型類" at bounding box center [260, 118] width 221 height 9
type input "d4d600bd-1a26-47bc-a0c8-61affd8de515"
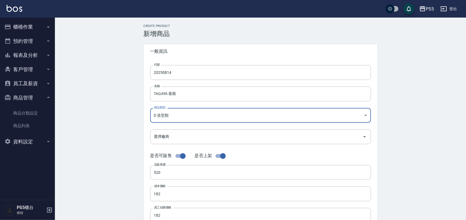
click at [106, 99] on div "Create Product 新增商品 一般資訊 代號 20250814 代號 名稱 TAGAYA 慕斯 名稱 商品類別 D 造型類 d4d600bd-1…" at bounding box center [260, 198] width 411 height 361
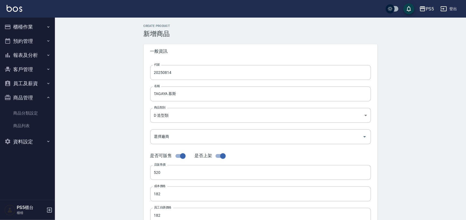
click at [144, 123] on div "Create Product 新增商品 一般資訊 代號 20250814 代號 名稱 TAGAYA 慕斯 名稱 商品類別 D 造型類 d4d600bd-1…" at bounding box center [260, 198] width 411 height 361
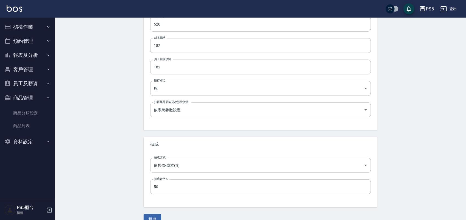
scroll to position [158, 0]
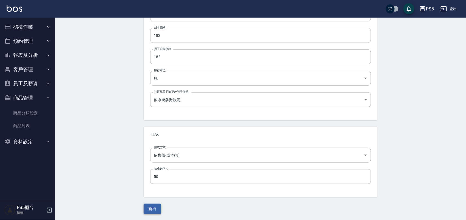
click at [148, 208] on button "新增" at bounding box center [153, 209] width 18 height 10
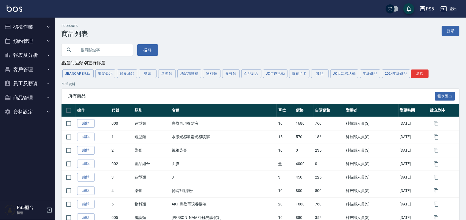
click at [31, 28] on button "櫃檯作業" at bounding box center [27, 27] width 51 height 14
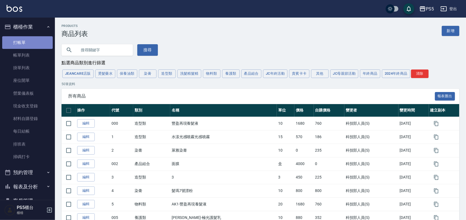
click at [34, 40] on link "打帳單" at bounding box center [27, 42] width 51 height 13
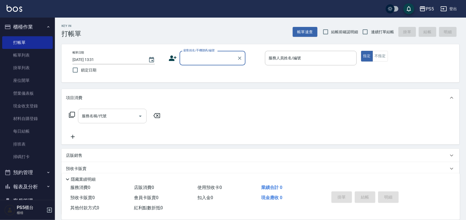
click at [114, 119] on input "服務名稱/代號" at bounding box center [107, 116] width 55 height 10
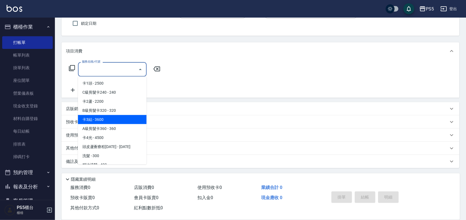
scroll to position [47, 0]
click at [253, 74] on div "服務名稱/代號 服務名稱/代號" at bounding box center [261, 79] width 398 height 38
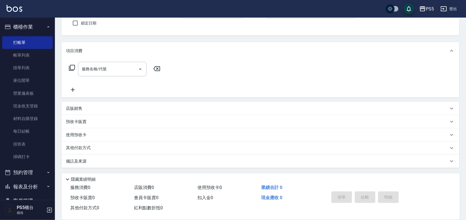
drag, startPoint x: 102, startPoint y: 106, endPoint x: 102, endPoint y: 115, distance: 8.3
click at [102, 107] on div "店販銷售" at bounding box center [257, 109] width 383 height 6
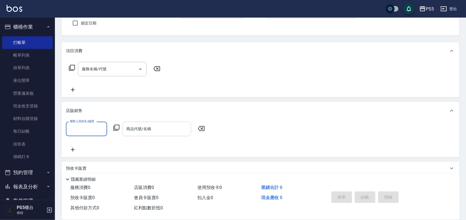
scroll to position [0, 0]
click at [144, 126] on div "商品代號/名稱 商品代號/名稱" at bounding box center [156, 129] width 69 height 15
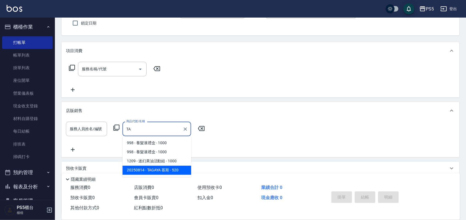
type input "T"
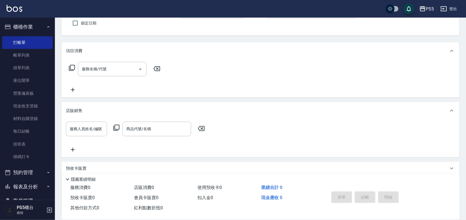
click at [236, 87] on div "服務名稱/代號 服務名稱/代號" at bounding box center [261, 79] width 398 height 38
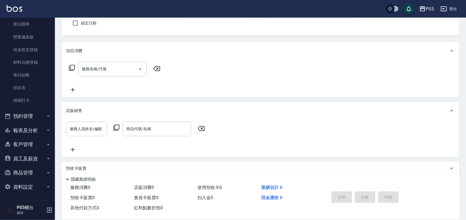
scroll to position [57, 0]
click at [25, 138] on button "客戶管理" at bounding box center [27, 144] width 51 height 14
click at [28, 160] on link "客戶列表" at bounding box center [27, 159] width 51 height 13
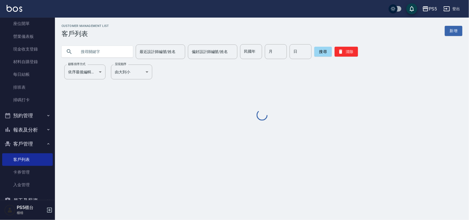
click at [100, 59] on div "Customer Management List 客戶列表 新增 最近設計師編號/姓名 最近設計師編號/姓名 偏好設計師編號/姓名 偏好設計師編號/姓名 民國…" at bounding box center [262, 72] width 414 height 97
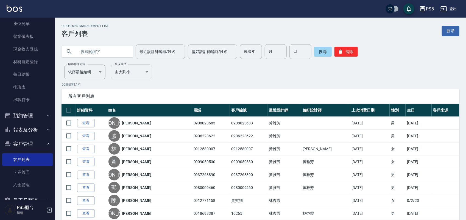
click at [100, 54] on input "text" at bounding box center [103, 51] width 52 height 15
paste input "0908023683"
type input "0908023683"
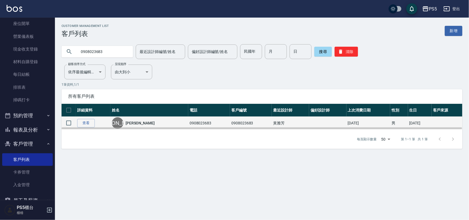
click at [132, 122] on link "蕭仲緯" at bounding box center [140, 122] width 29 height 5
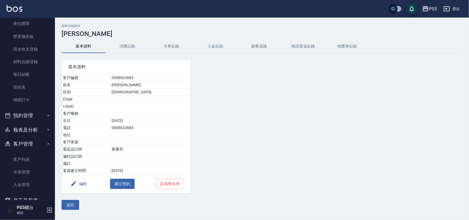
click at [127, 48] on button "消費記錄" at bounding box center [127, 46] width 44 height 13
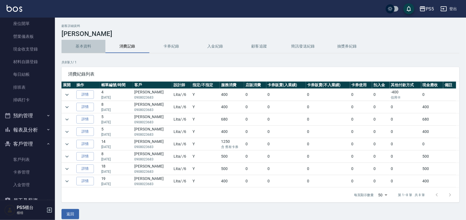
click at [88, 45] on button "基本資料" at bounding box center [84, 46] width 44 height 13
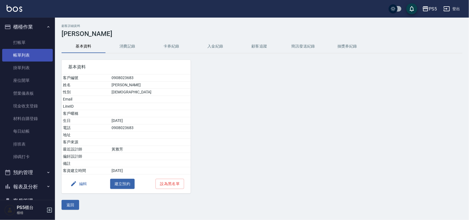
click at [29, 54] on link "帳單列表" at bounding box center [27, 55] width 51 height 13
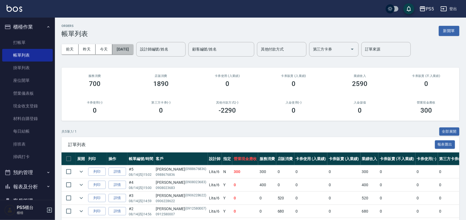
click at [131, 49] on button "2025/08/14" at bounding box center [122, 49] width 21 height 10
click at [130, 47] on button "2025/08/14" at bounding box center [122, 49] width 21 height 10
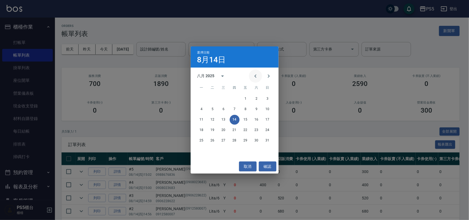
click at [253, 76] on icon "Previous month" at bounding box center [255, 76] width 7 height 7
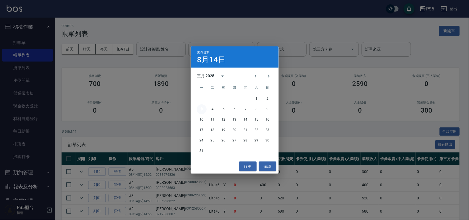
click at [204, 110] on button "3" at bounding box center [202, 109] width 10 height 10
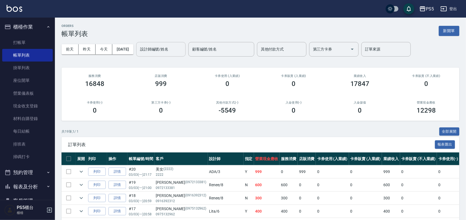
click at [170, 53] on input "設計師編號/姓名" at bounding box center [161, 49] width 44 height 10
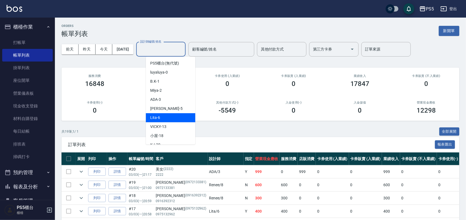
click at [181, 116] on div "Lita -6" at bounding box center [170, 117] width 49 height 9
type input "Lita-6"
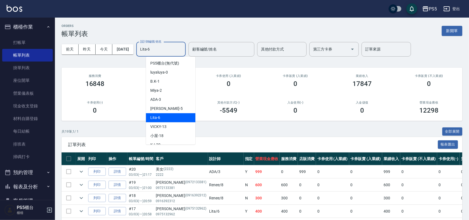
click at [181, 116] on div "ORDERS 帳單列表 新開單 前天 昨天 今天 2025/03/03 設計師編號/姓名 Lita-6 設計師編號/姓名 顧客編號/姓名 顧客編號/姓名 其他…" at bounding box center [234, 218] width 469 height 437
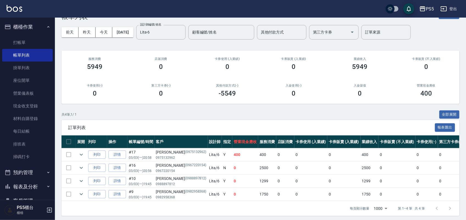
scroll to position [25, 0]
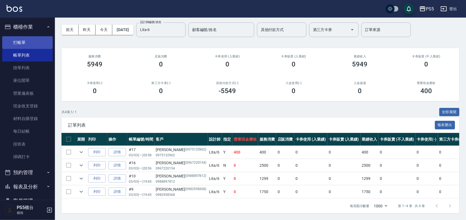
click at [27, 41] on link "打帳單" at bounding box center [27, 42] width 51 height 13
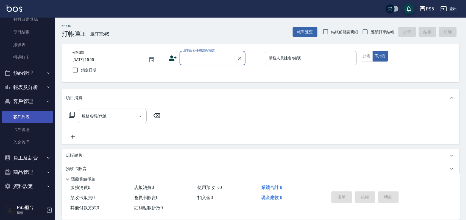
scroll to position [34, 0]
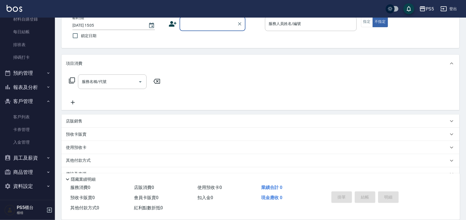
click at [23, 168] on button "商品管理" at bounding box center [27, 172] width 51 height 14
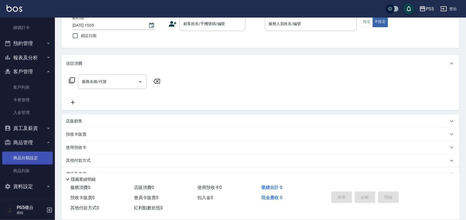
click at [25, 158] on link "商品分類設定" at bounding box center [27, 158] width 51 height 13
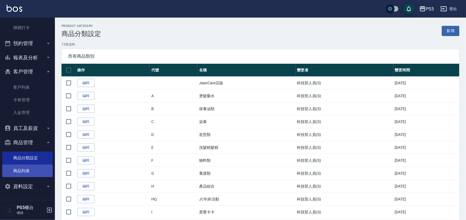
click at [25, 168] on link "商品列表" at bounding box center [27, 171] width 51 height 13
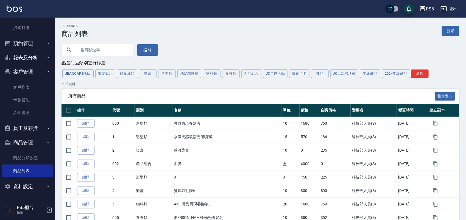
click at [93, 54] on input "text" at bounding box center [103, 50] width 52 height 15
type input "[PERSON_NAME]"
type input "蘆薈"
click at [150, 54] on button "搜尋" at bounding box center [147, 50] width 21 height 12
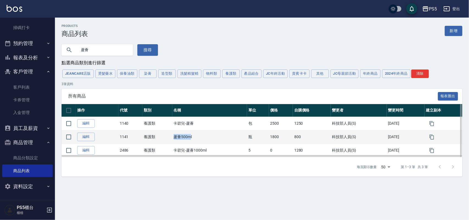
drag, startPoint x: 188, startPoint y: 136, endPoint x: 155, endPoint y: 138, distance: 32.2
click at [155, 138] on tr "編輯 1141 養護類 蘆薈500ml 瓶 1800 800 科技部人員(S) [DATE]" at bounding box center [262, 136] width 401 height 13
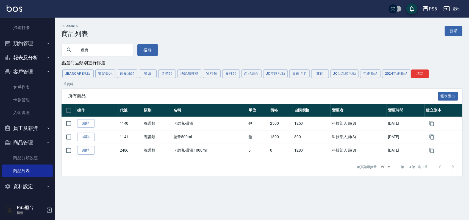
click at [161, 164] on div "每頁顯示數量 50 50 第 1–3 筆 共 3 筆" at bounding box center [262, 166] width 401 height 19
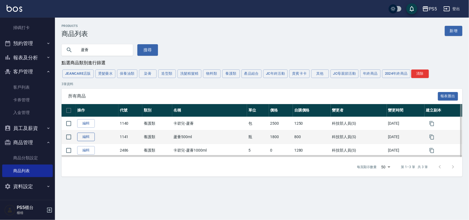
click at [87, 139] on link "編輯" at bounding box center [86, 137] width 18 height 9
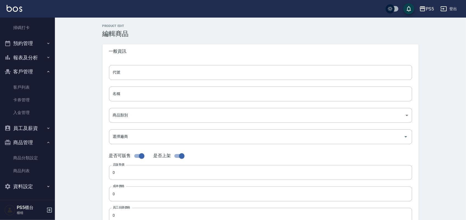
type input "1141"
type input "蘆薈500ml"
type input "bedaff13-8297-46bd-bb54-eb03df4c4aee"
type input "1800"
type input "800"
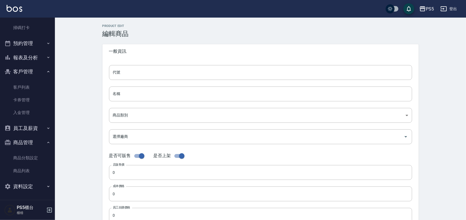
type input "800"
type input "瓶"
type input "UNSET"
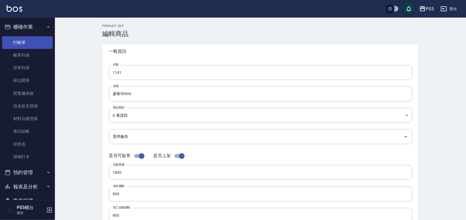
click at [13, 41] on link "打帳單" at bounding box center [27, 42] width 51 height 13
